Goal: Transaction & Acquisition: Purchase product/service

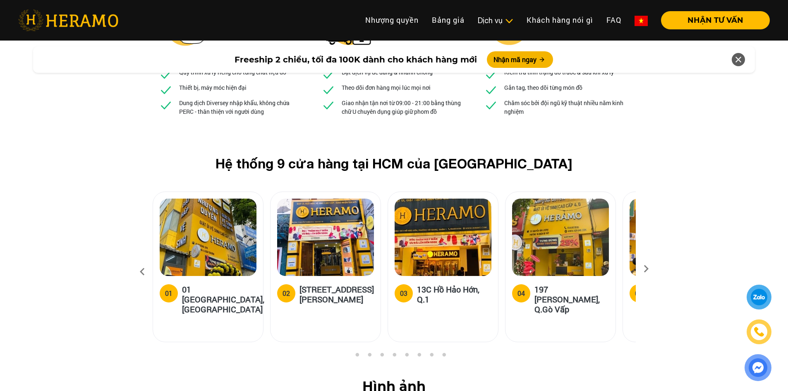
scroll to position [3145, 0]
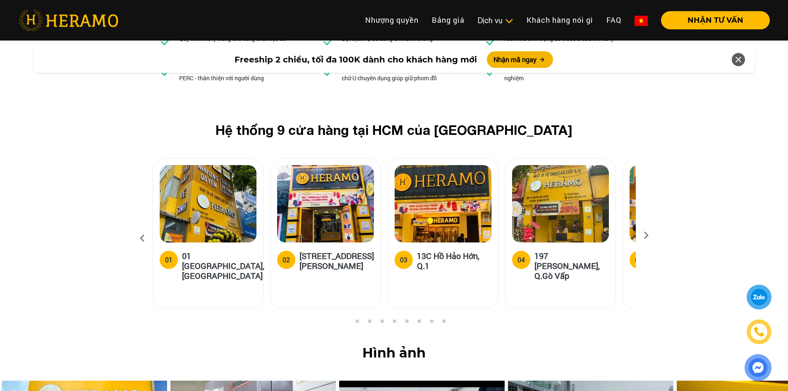
click at [639, 235] on icon at bounding box center [646, 237] width 15 height 5
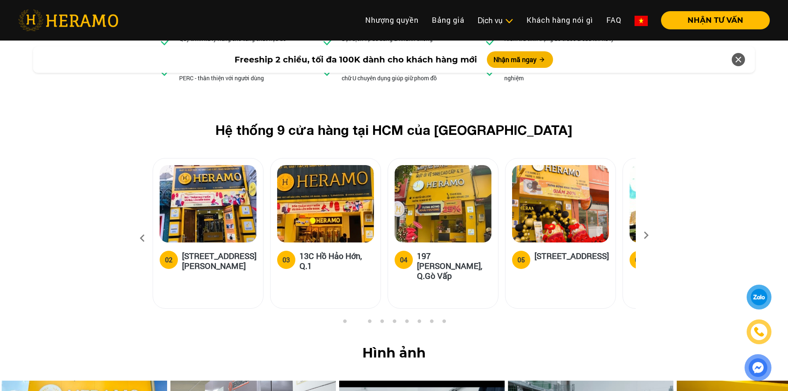
click at [646, 235] on icon at bounding box center [646, 237] width 15 height 5
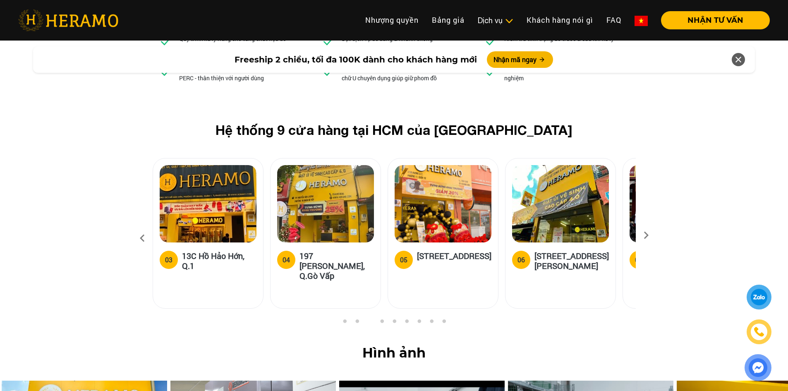
click at [646, 235] on icon at bounding box center [646, 237] width 15 height 5
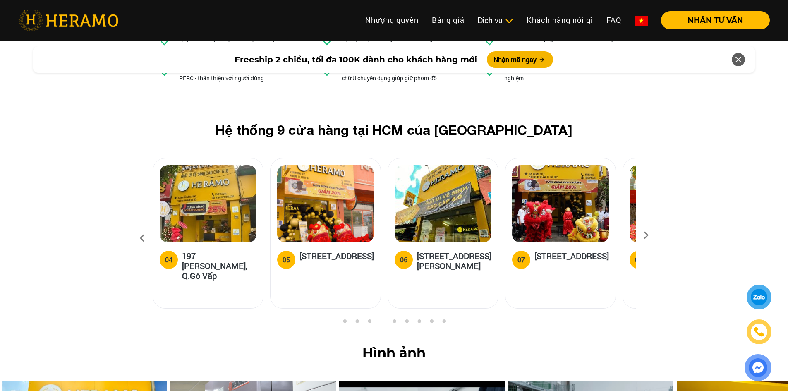
click at [646, 235] on icon at bounding box center [646, 237] width 15 height 5
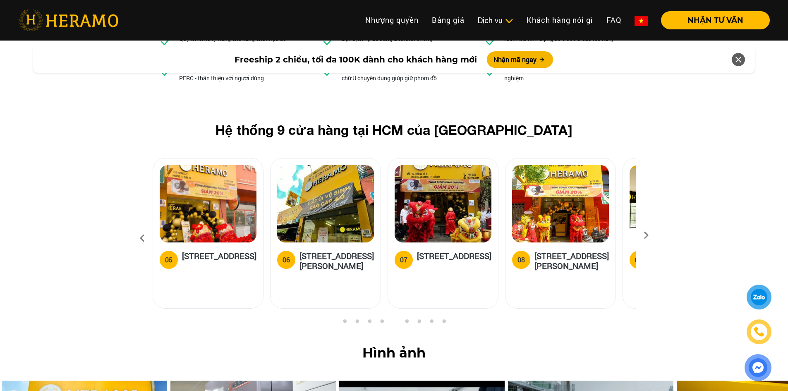
click at [646, 235] on icon at bounding box center [646, 237] width 15 height 5
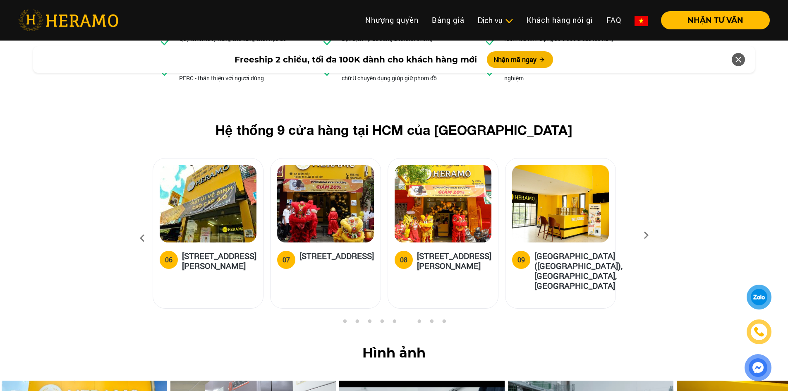
click at [646, 235] on icon at bounding box center [646, 237] width 15 height 5
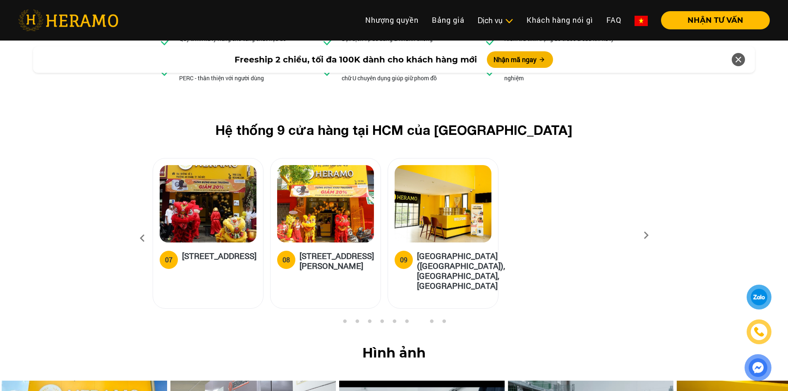
click at [141, 227] on icon at bounding box center [142, 238] width 15 height 22
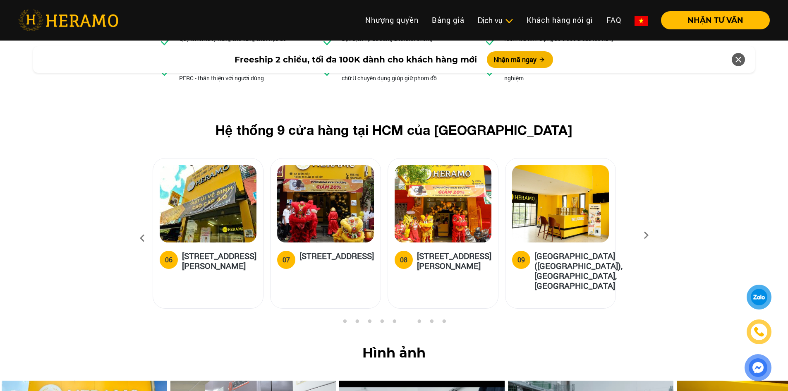
click at [141, 227] on icon at bounding box center [142, 238] width 15 height 22
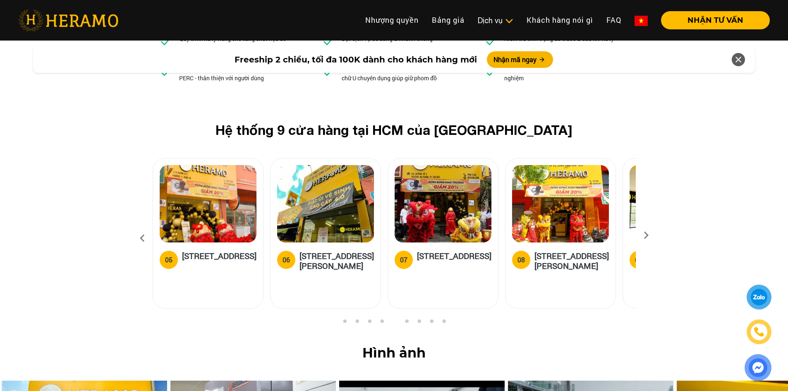
click at [141, 227] on icon at bounding box center [142, 238] width 15 height 22
click at [721, 24] on button "NHẬN TƯ VẤN" at bounding box center [715, 20] width 109 height 18
